Goal: Transaction & Acquisition: Purchase product/service

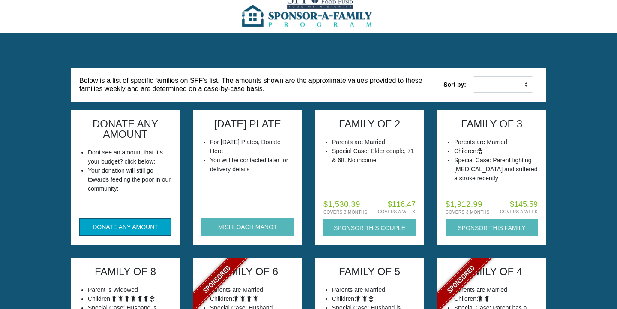
scroll to position [24, 0]
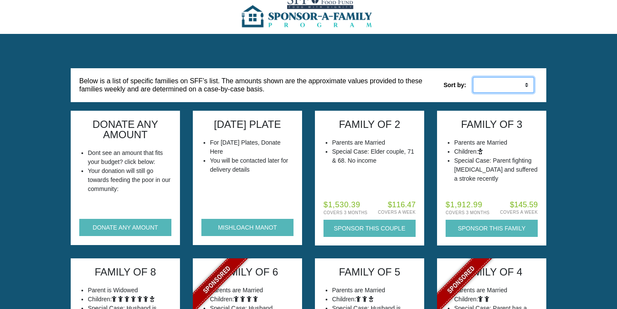
select select "weekly_asc"
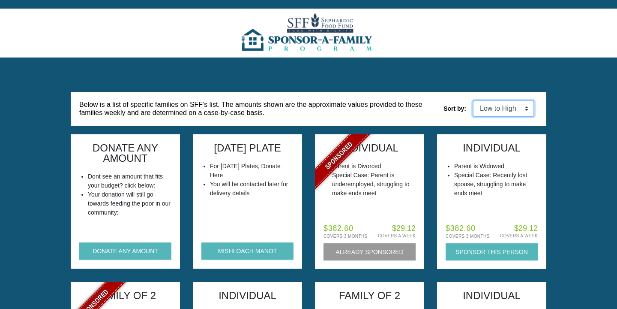
scroll to position [0, 0]
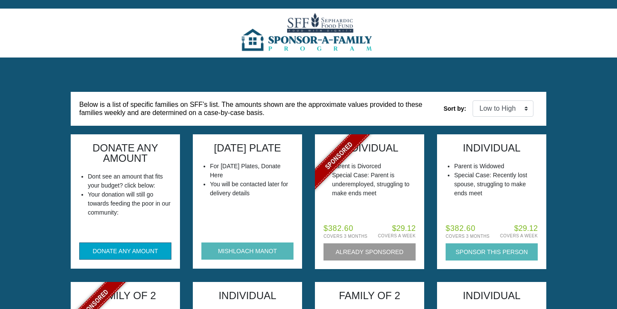
click at [136, 250] on button "DONATE ANY AMOUNT" at bounding box center [125, 250] width 92 height 17
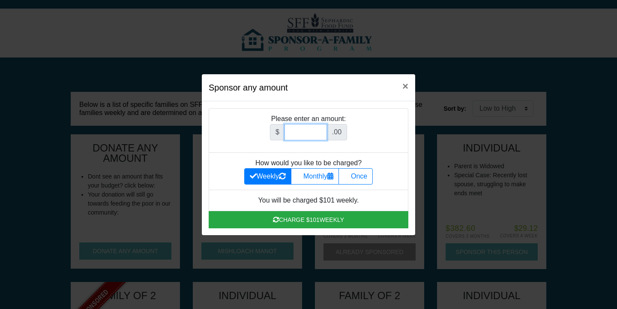
click at [307, 133] on input "Amount (to the nearest dollar)" at bounding box center [306, 132] width 42 height 16
type input "252"
click at [370, 172] on label "Once" at bounding box center [356, 176] width 34 height 16
click at [350, 172] on input "Once" at bounding box center [347, 174] width 6 height 6
radio input "true"
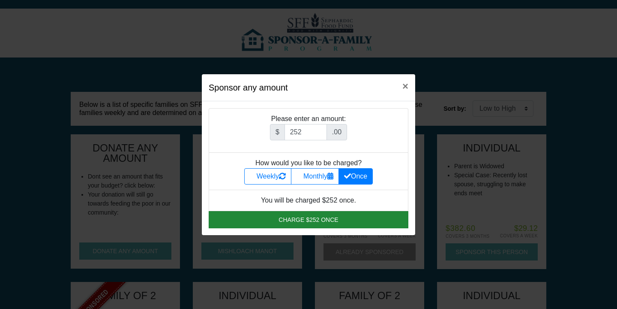
click at [342, 223] on button "Charge $252 once" at bounding box center [309, 219] width 200 height 17
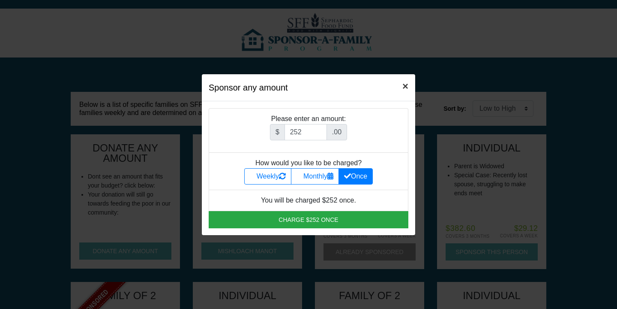
click at [405, 87] on span "×" at bounding box center [406, 86] width 6 height 12
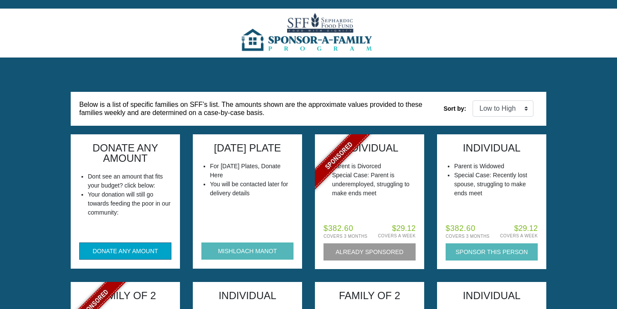
click at [129, 249] on button "DONATE ANY AMOUNT" at bounding box center [125, 250] width 92 height 17
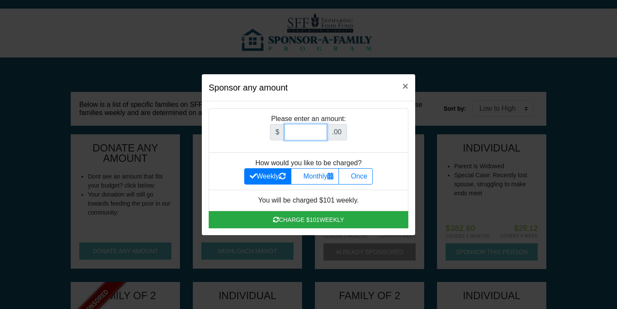
click at [307, 137] on input "Amount (to the nearest dollar)" at bounding box center [306, 132] width 42 height 16
type input "252"
click at [364, 178] on label "Once" at bounding box center [356, 176] width 34 height 16
click at [350, 177] on input "Once" at bounding box center [347, 174] width 6 height 6
radio input "true"
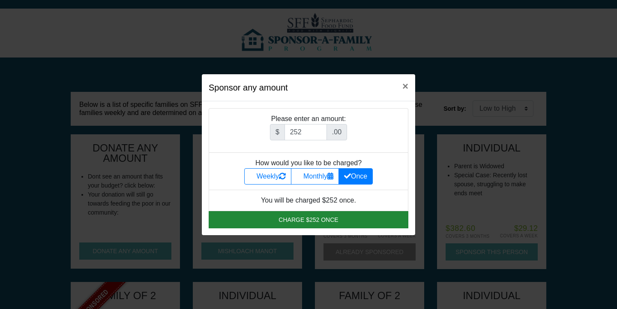
click at [342, 221] on button "Charge $252 once" at bounding box center [309, 219] width 200 height 17
